Goal: Transaction & Acquisition: Purchase product/service

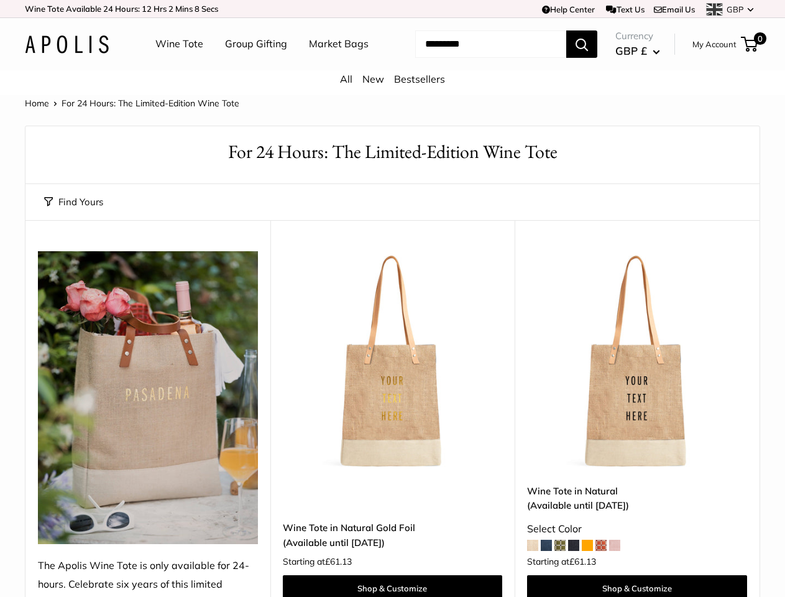
click at [392, 9] on td "Help Center Text Us Email Us *** *** *** *** *** *** *** *** *** *** *** GBP US…" at bounding box center [565, 8] width 390 height 17
click at [415, 58] on input "Search..." at bounding box center [490, 43] width 151 height 27
click at [262, 64] on ul "Wine Tote Group Gifting Market Bags" at bounding box center [272, 44] width 235 height 40
